Goal: Check status: Check status

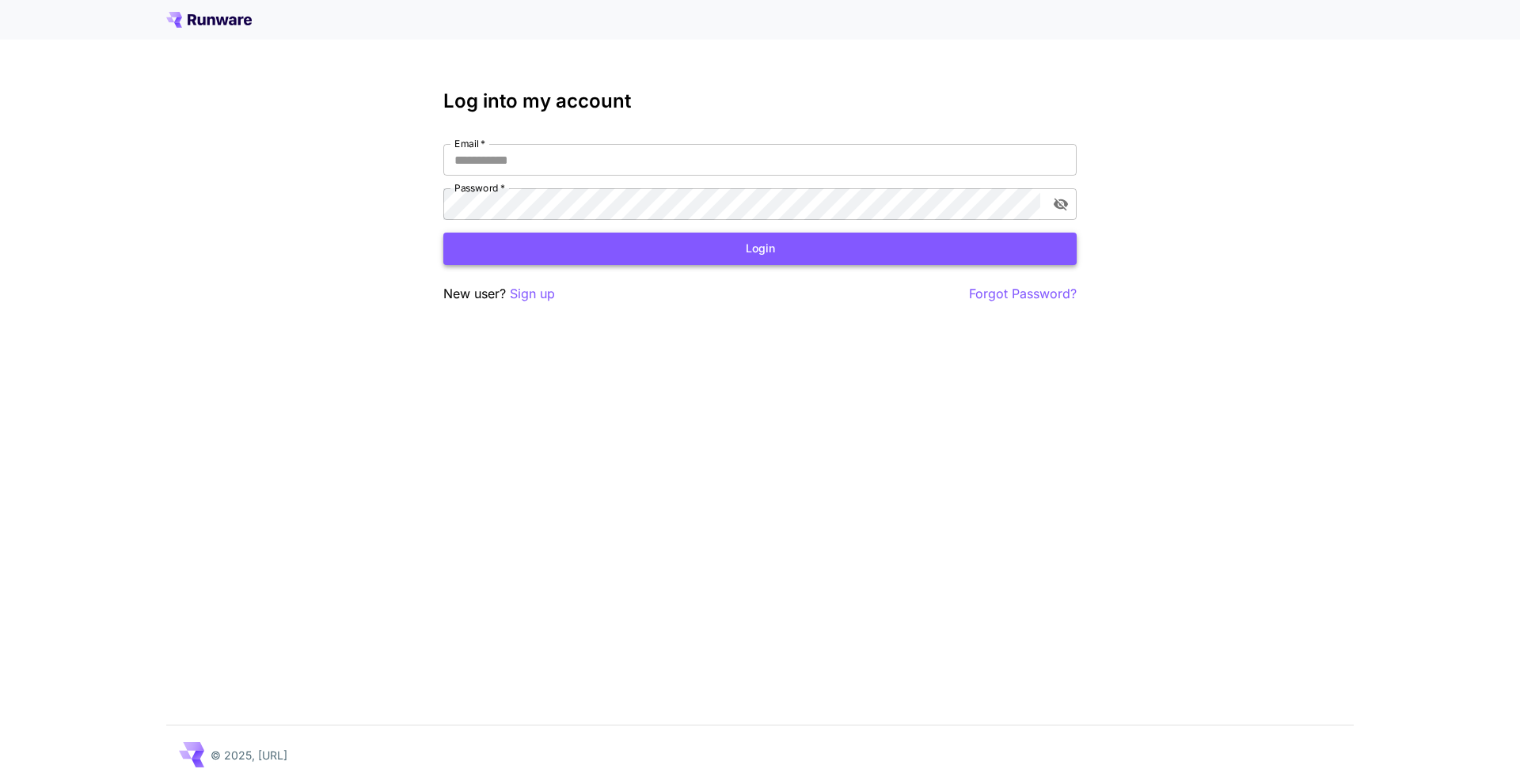
type input "**********"
click at [511, 242] on button "Login" at bounding box center [759, 248] width 633 height 32
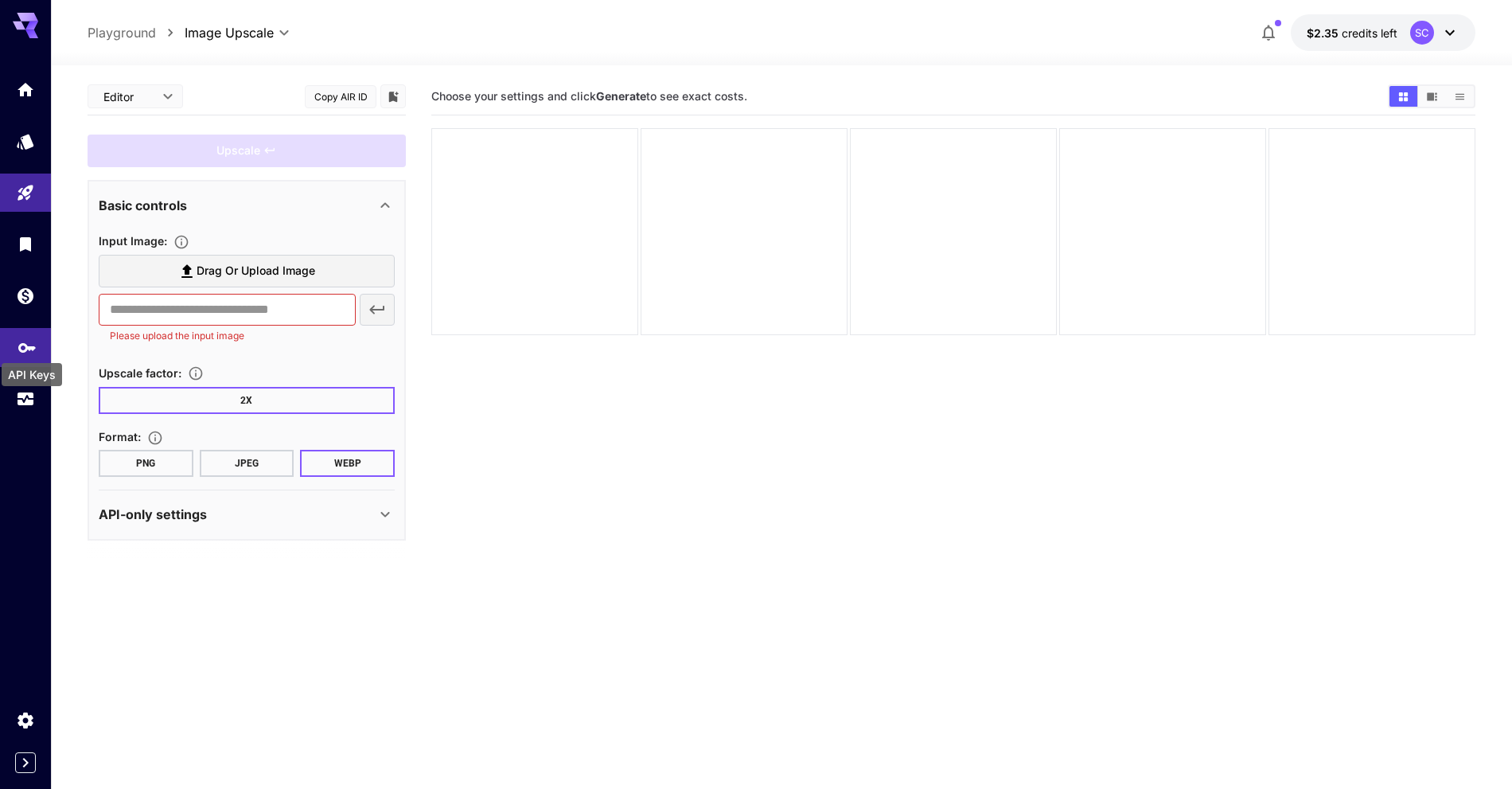
click at [28, 352] on div "API Keys" at bounding box center [32, 370] width 63 height 36
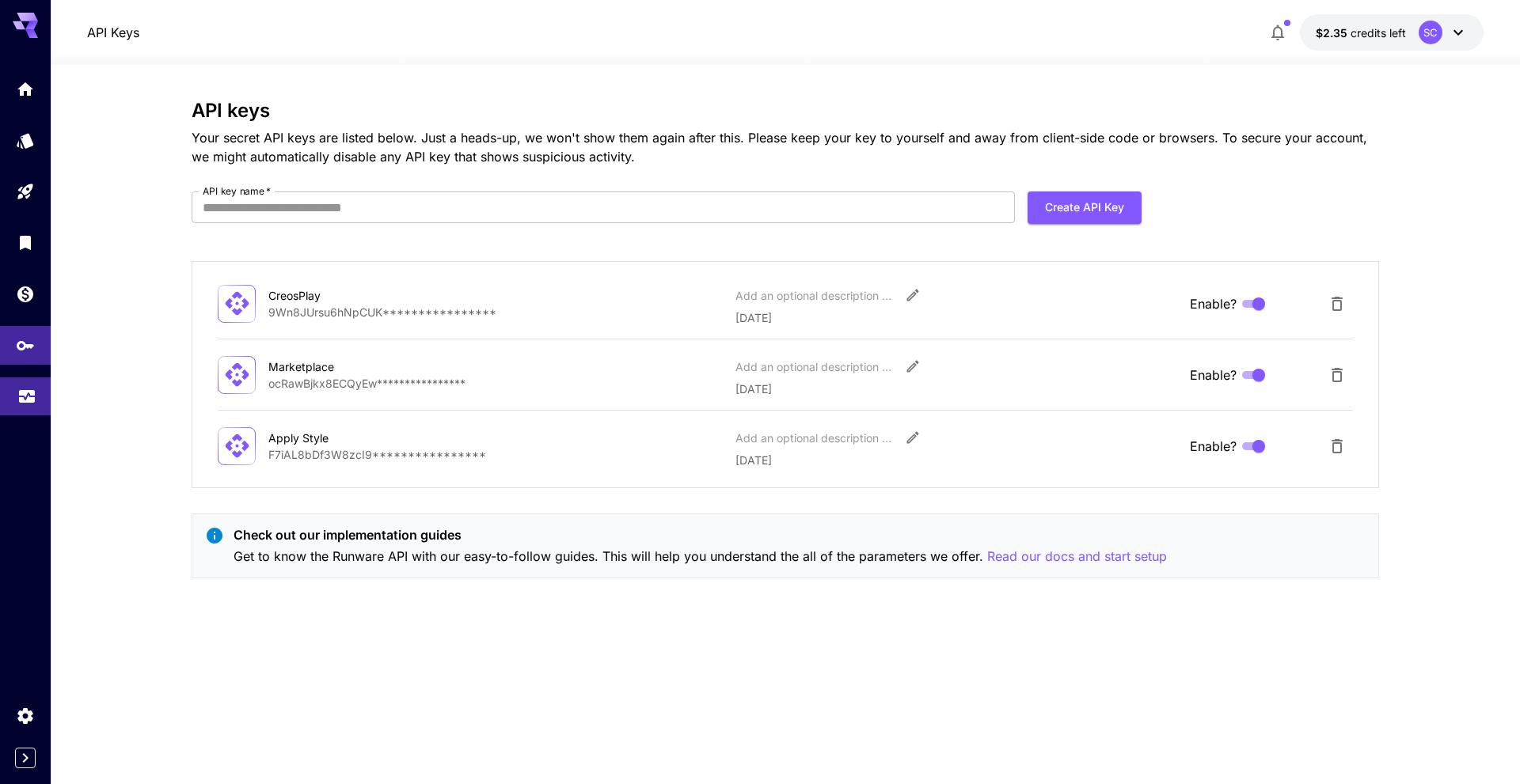
click at [15, 396] on link at bounding box center [25, 396] width 50 height 39
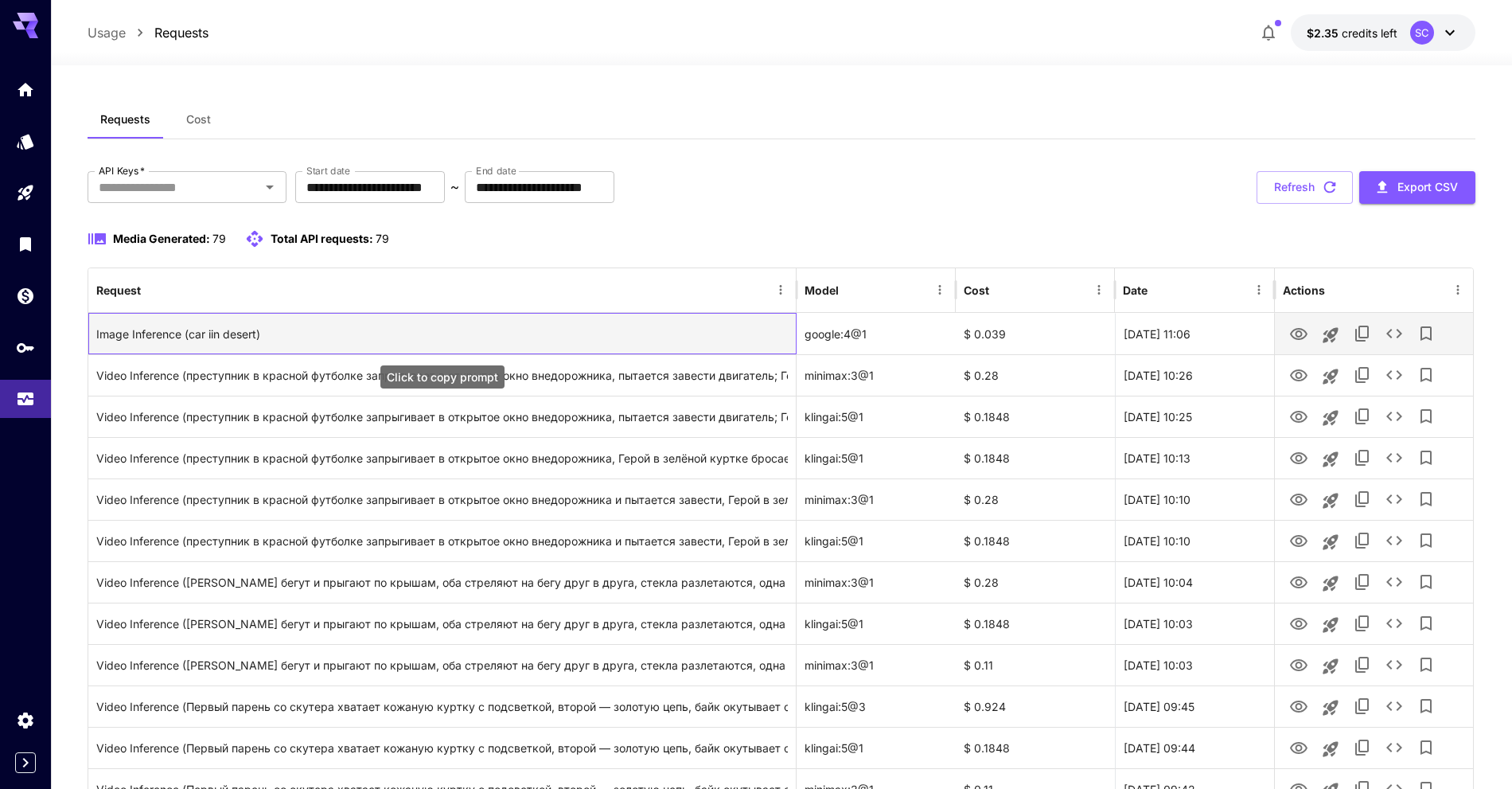
click at [221, 341] on div "Image Inference (car iin desert)" at bounding box center [442, 333] width 692 height 41
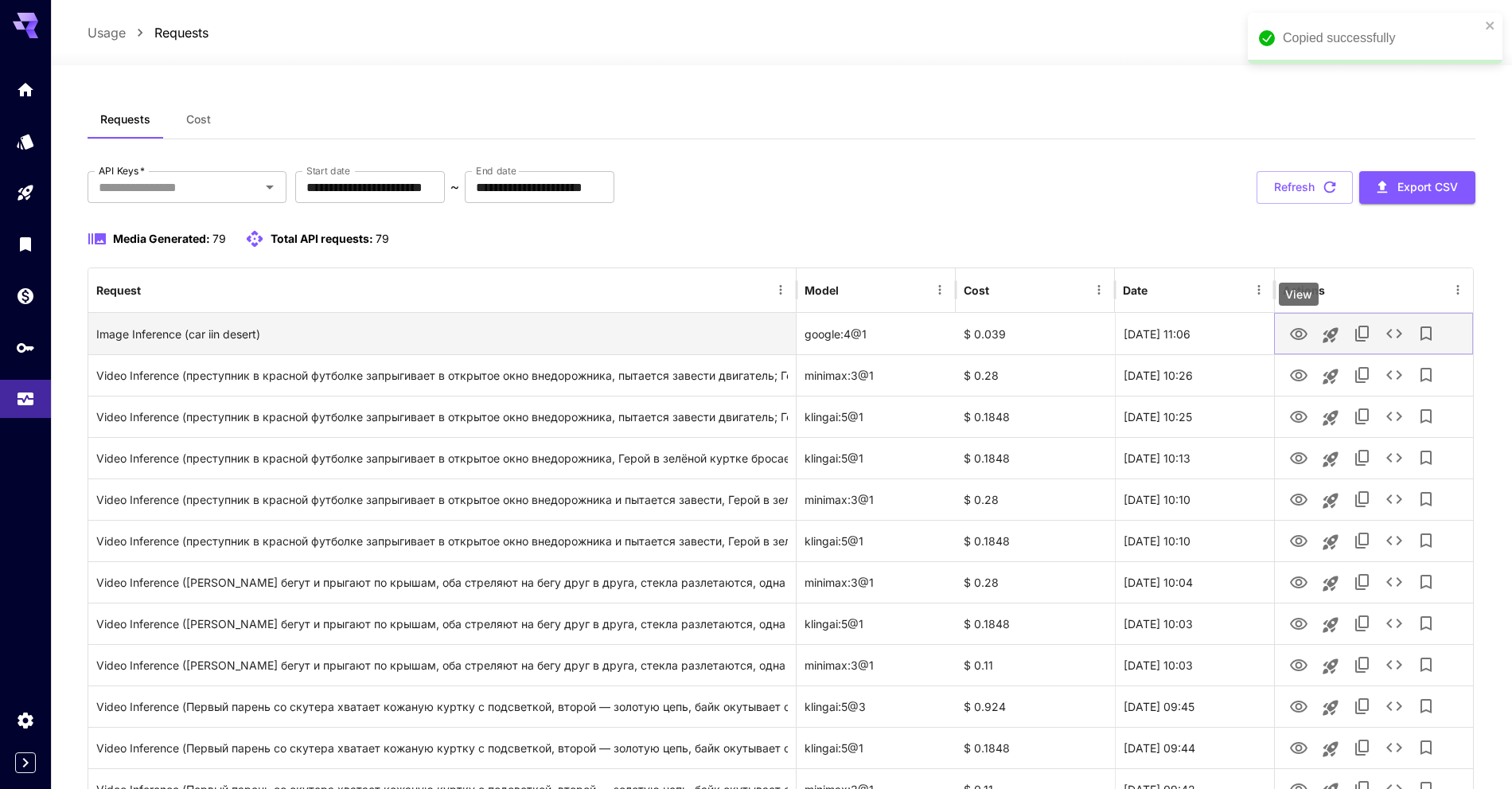
click at [1290, 334] on icon "View" at bounding box center [1298, 334] width 19 height 19
